Goal: Task Accomplishment & Management: Use online tool/utility

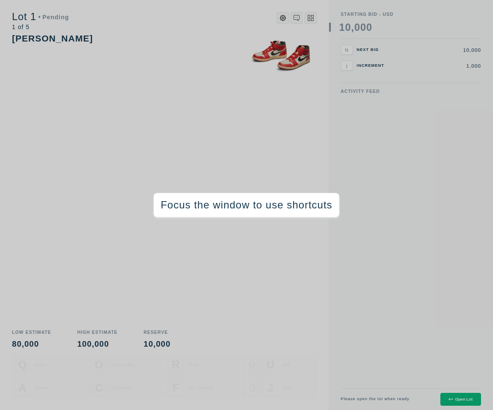
click at [273, 124] on div "[PERSON_NAME]" at bounding box center [164, 178] width 305 height 292
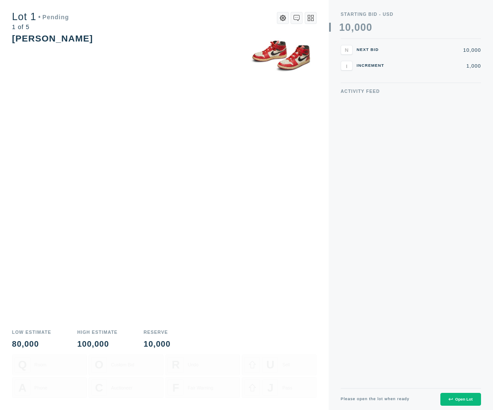
click at [216, 43] on div "[PERSON_NAME]" at bounding box center [164, 38] width 305 height 13
click at [309, 151] on div "[PERSON_NAME]" at bounding box center [164, 178] width 305 height 292
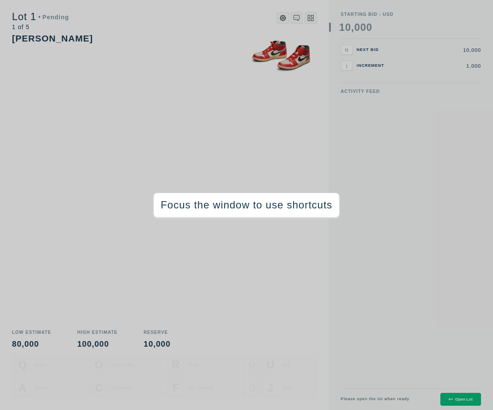
click at [308, 125] on div "[PERSON_NAME]" at bounding box center [164, 178] width 305 height 292
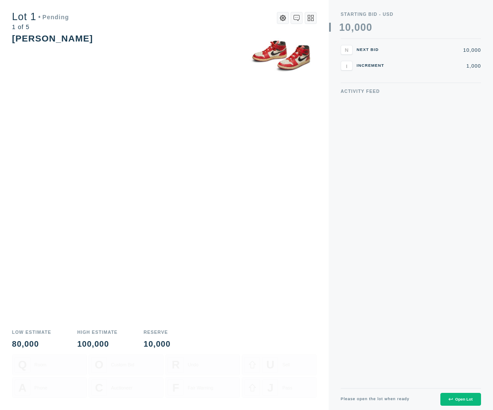
click at [189, 72] on div "[PERSON_NAME]" at bounding box center [164, 178] width 305 height 292
click at [455, 403] on button "Open Lot" at bounding box center [460, 399] width 41 height 13
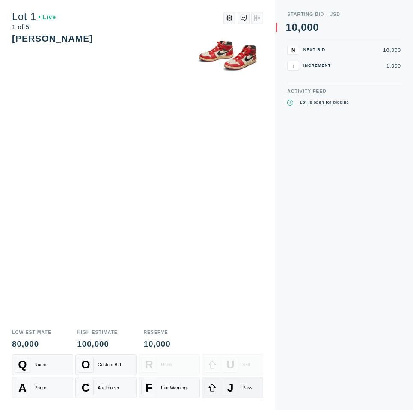
click at [234, 386] on div "J" at bounding box center [230, 387] width 16 height 16
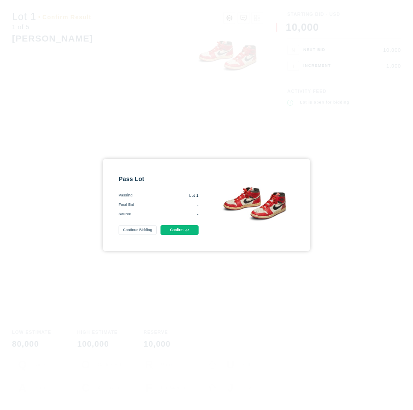
click at [185, 234] on button "Confirm" at bounding box center [179, 230] width 38 height 10
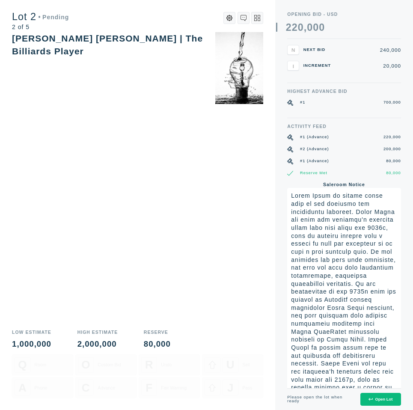
click at [379, 396] on button "Open Lot" at bounding box center [380, 399] width 41 height 13
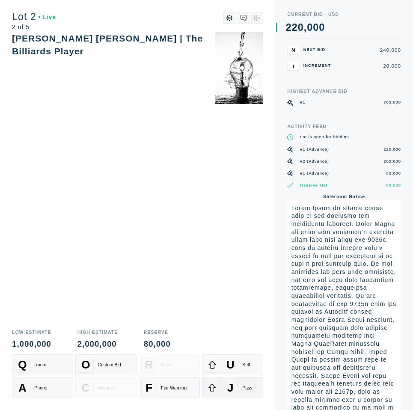
click at [226, 396] on button "J Pass" at bounding box center [232, 387] width 61 height 21
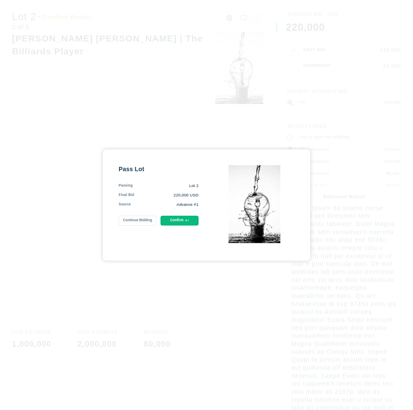
click at [184, 222] on button "Confirm" at bounding box center [179, 221] width 38 height 10
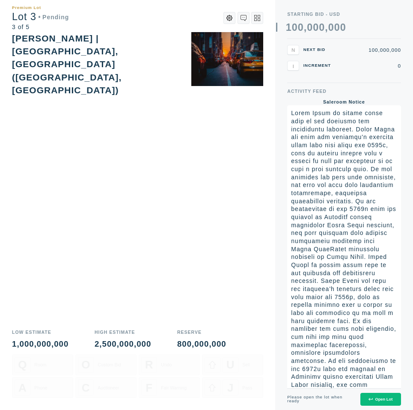
click at [382, 400] on div "Open Lot" at bounding box center [380, 399] width 24 height 4
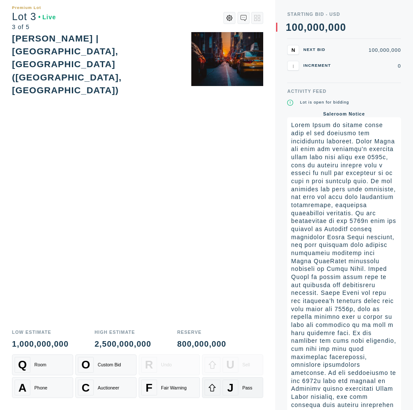
click at [230, 384] on span "J" at bounding box center [230, 387] width 6 height 13
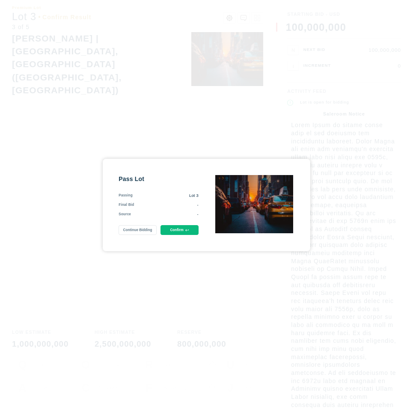
click at [178, 228] on button "Confirm" at bounding box center [179, 230] width 38 height 10
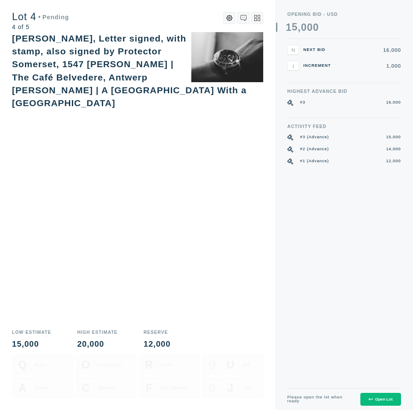
click at [387, 398] on div "Open Lot" at bounding box center [380, 399] width 24 height 4
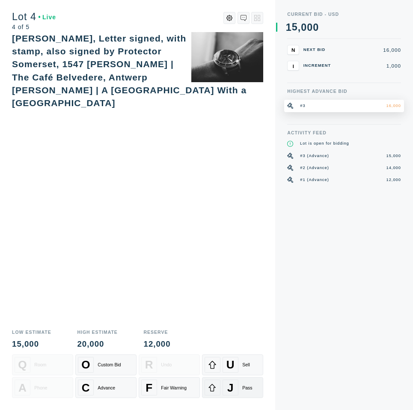
click at [236, 388] on div "J" at bounding box center [230, 387] width 16 height 16
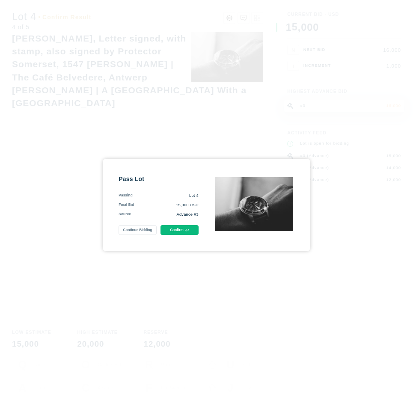
click at [181, 224] on div "Pass Lot Passing Lot 4 Final Bid 15,000 USD Source Advance #3 Continue Bidding …" at bounding box center [159, 205] width 80 height 60
click at [181, 231] on button "Confirm" at bounding box center [179, 230] width 38 height 10
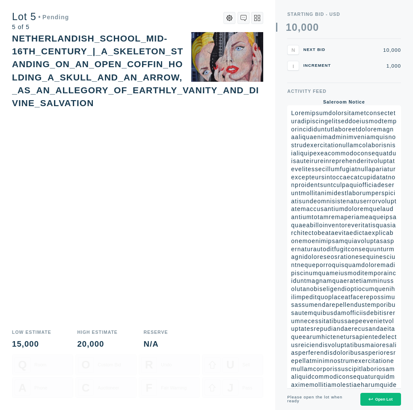
click at [377, 406] on button "Open Lot" at bounding box center [380, 399] width 41 height 13
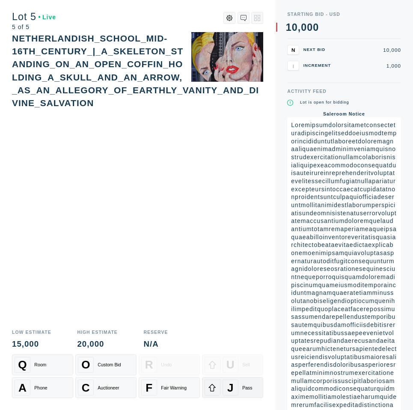
click at [219, 391] on div at bounding box center [213, 387] width 16 height 16
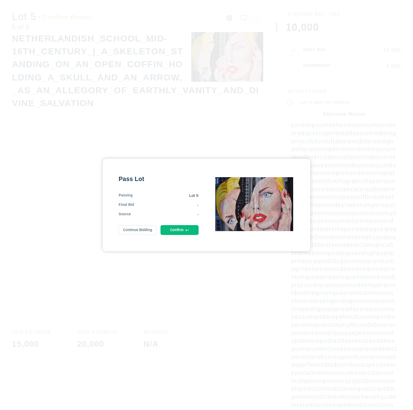
click at [187, 226] on button "Confirm" at bounding box center [179, 230] width 38 height 10
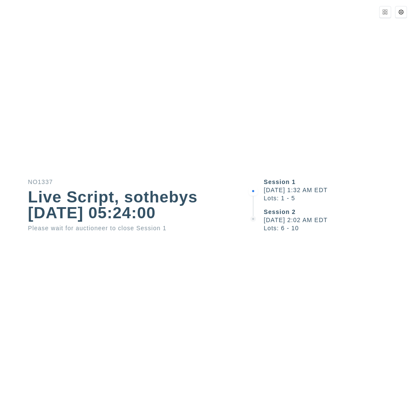
click at [302, 139] on div "Session 1 [DATE] 1:32 AM EDT Lots: 1 - 5 Session 2 [DATE] 2:02 AM EDT Lots: 6 -…" at bounding box center [330, 205] width 165 height 410
